Goal: Task Accomplishment & Management: Manage account settings

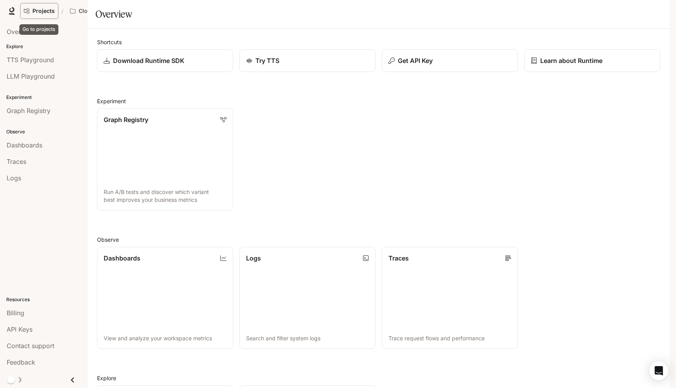
click at [45, 14] on link "Projects" at bounding box center [39, 11] width 38 height 16
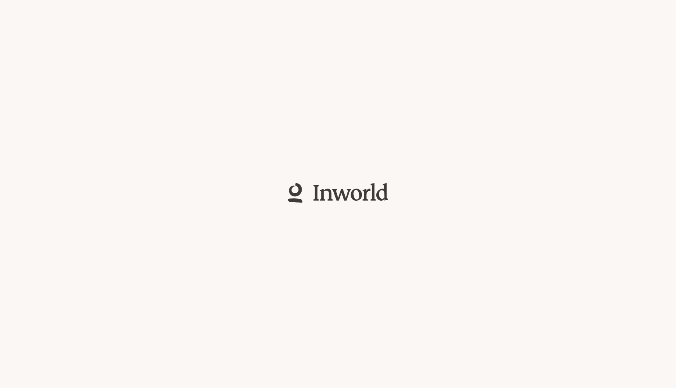
click at [45, 14] on div at bounding box center [338, 194] width 676 height 388
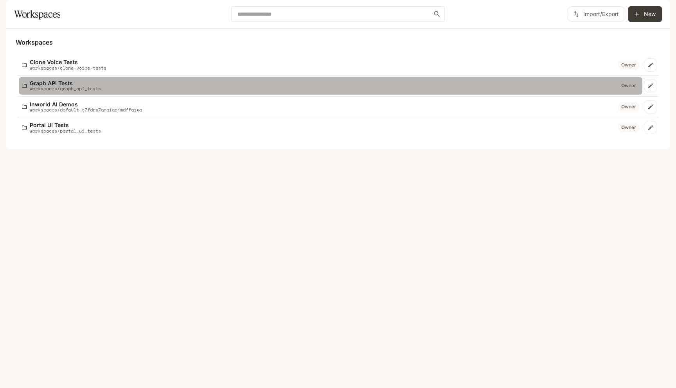
click at [63, 91] on p "workspaces/graph_api_tests" at bounding box center [65, 88] width 71 height 5
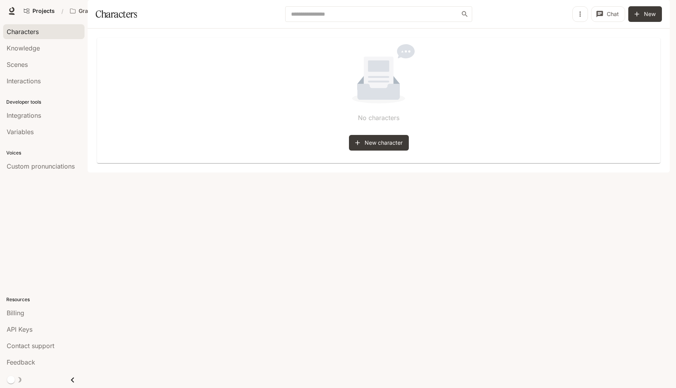
click at [19, 5] on div "Projects / Graph API Tests Character Studio Character Studio Runtime Runtime Do…" at bounding box center [338, 11] width 676 height 22
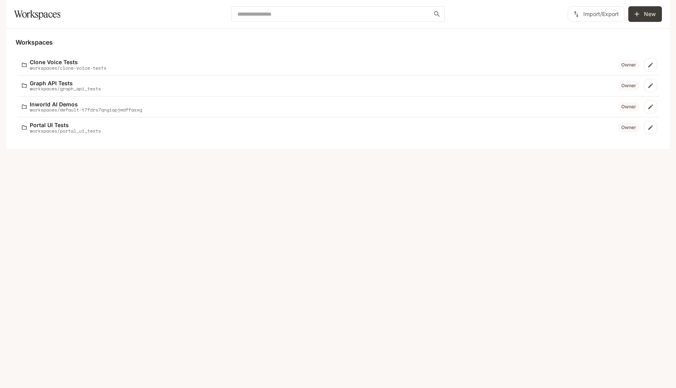
click at [658, 15] on div "button" at bounding box center [658, 10] width 11 height 11
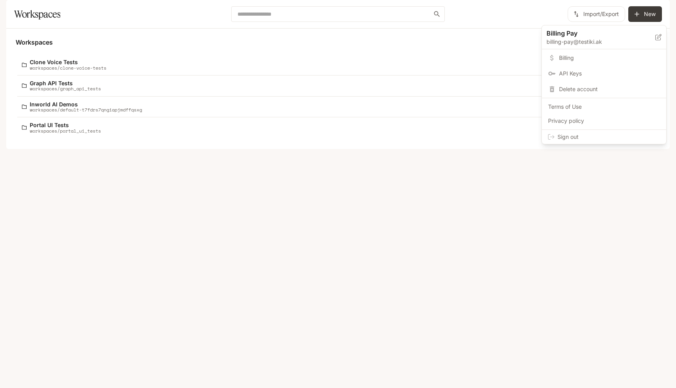
click at [596, 142] on div "Sign out" at bounding box center [604, 137] width 124 height 14
